Goal: Understand process/instructions

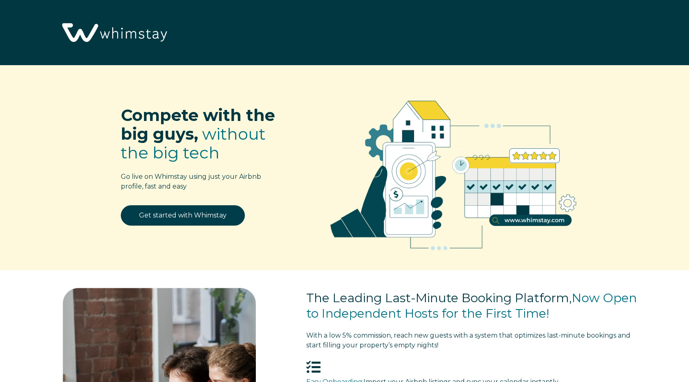
select select "US"
click at [172, 211] on link "Get started with Whimstay" at bounding box center [183, 215] width 124 height 20
select select "US"
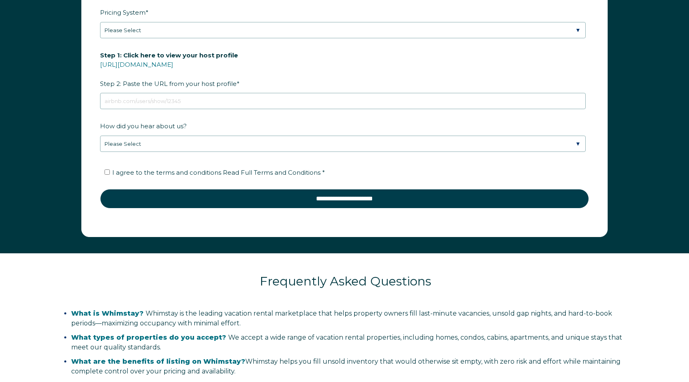
scroll to position [1247, 0]
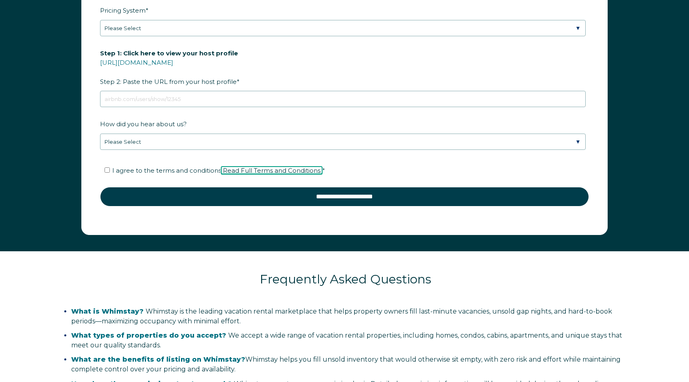
click at [291, 170] on span "Read Full Terms and Conditions" at bounding box center [272, 170] width 98 height 8
